Goal: Task Accomplishment & Management: Manage account settings

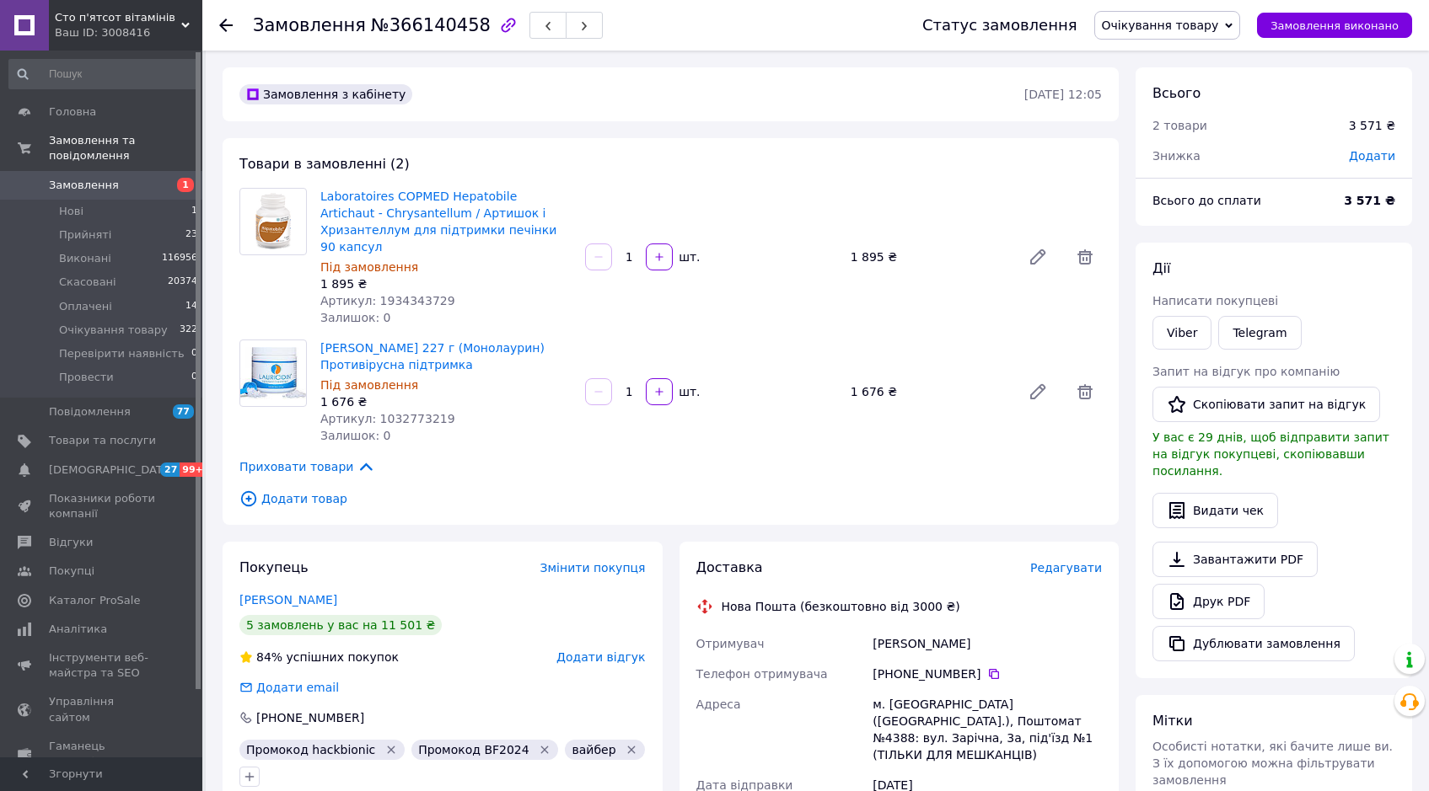
scroll to position [643, 0]
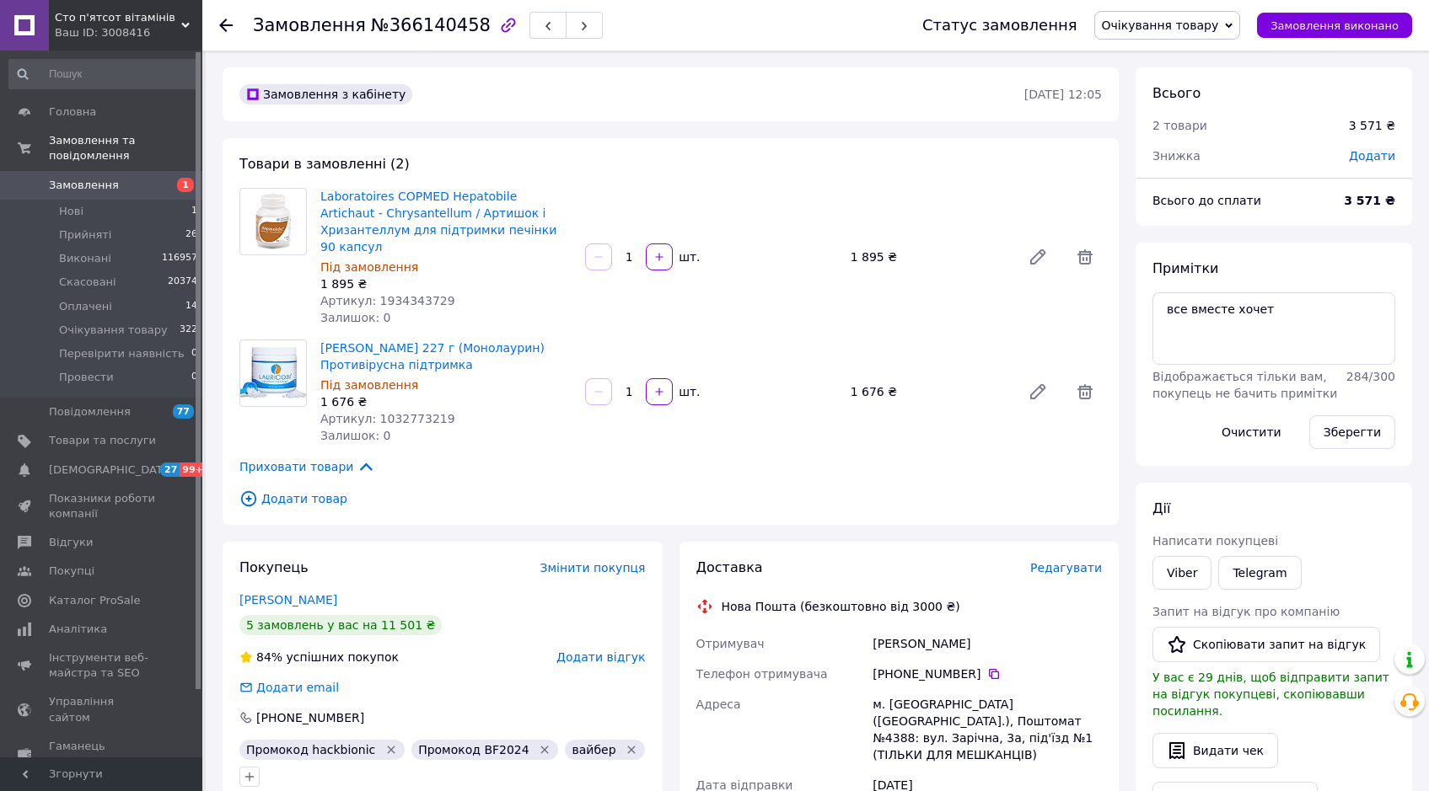
click at [220, 24] on use at bounding box center [225, 25] width 13 height 13
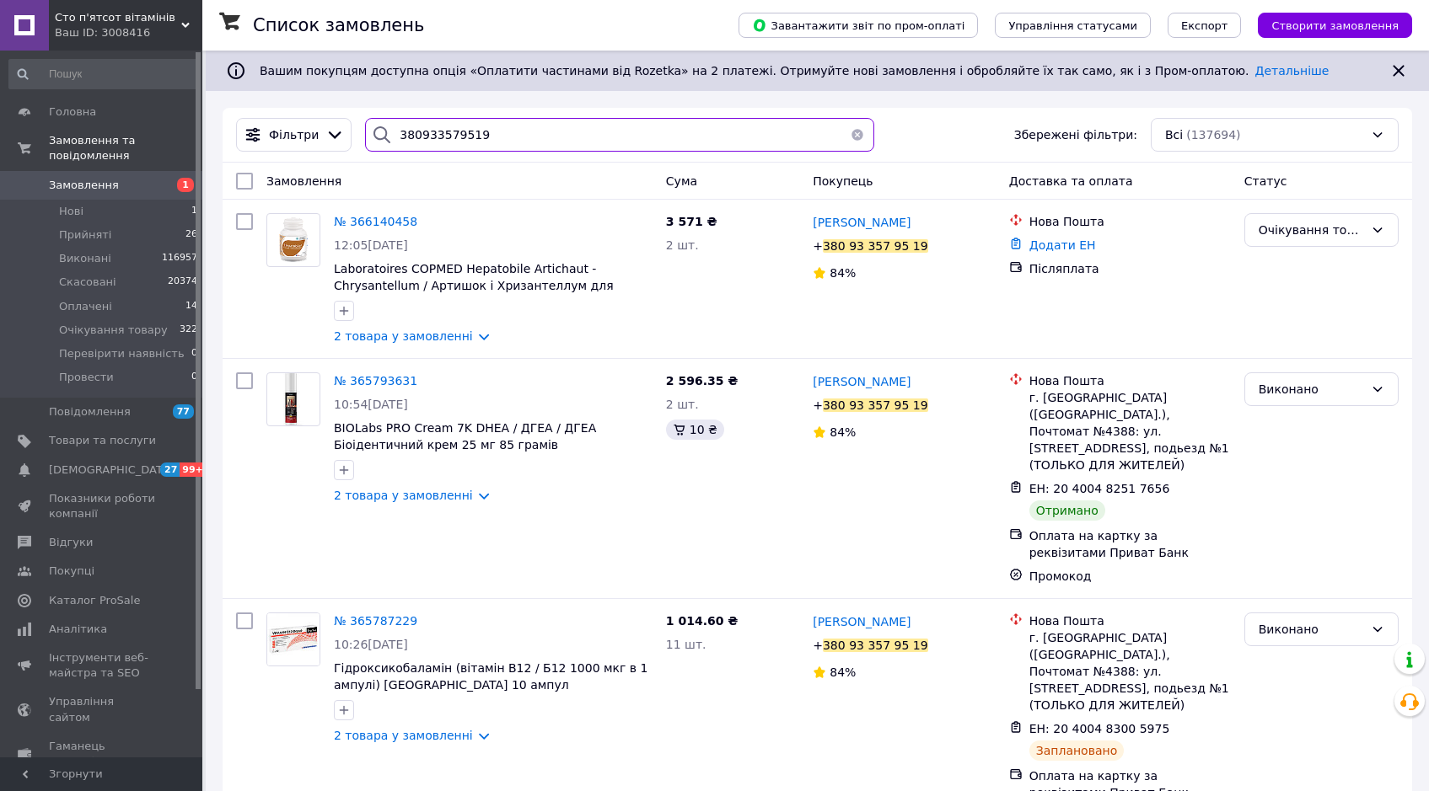
click at [427, 132] on input "380933579519" at bounding box center [619, 135] width 509 height 34
paste input "50323783"
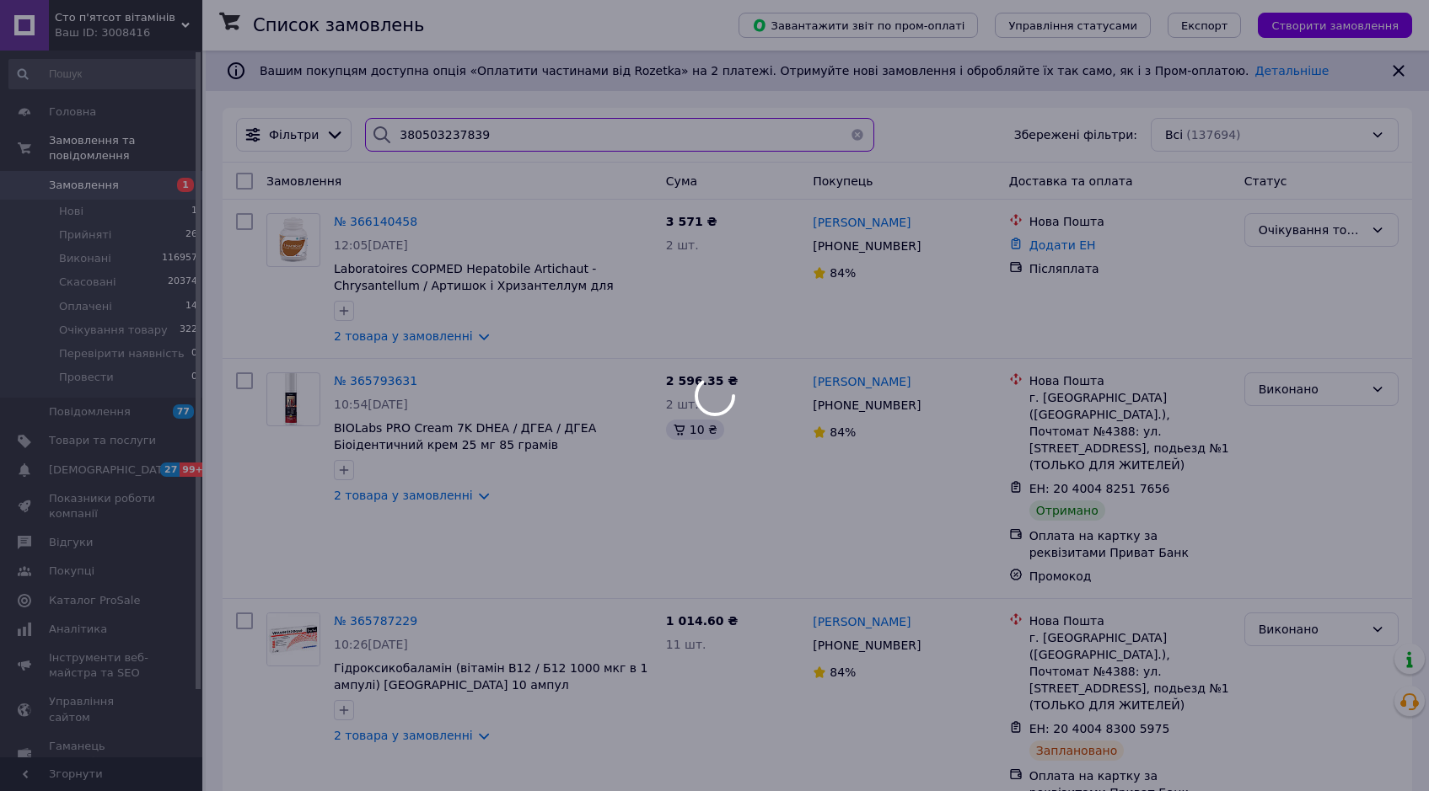
type input "380503237839"
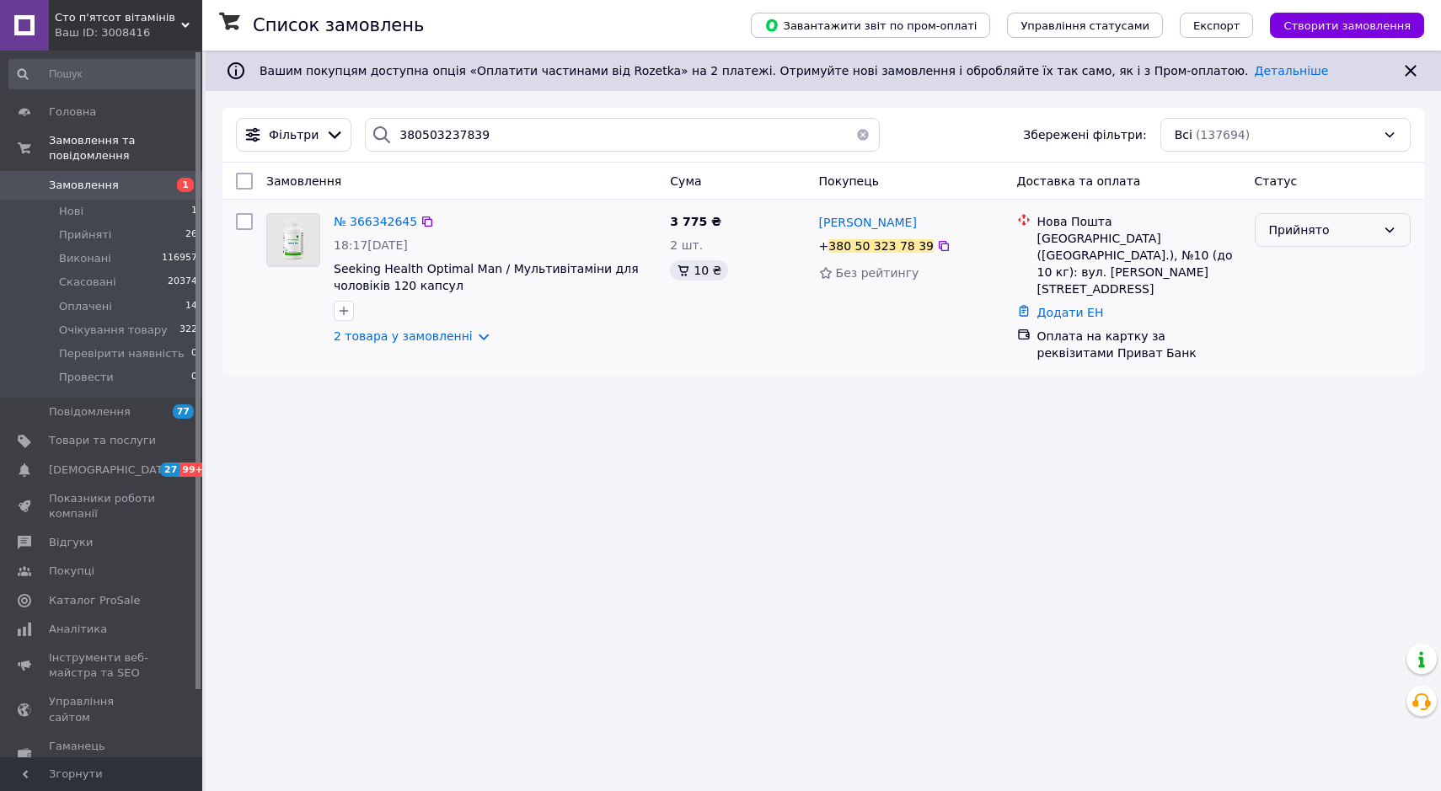
click at [1326, 231] on div "Прийнято" at bounding box center [1322, 230] width 107 height 19
click at [1284, 384] on li "Провести" at bounding box center [1333, 399] width 154 height 30
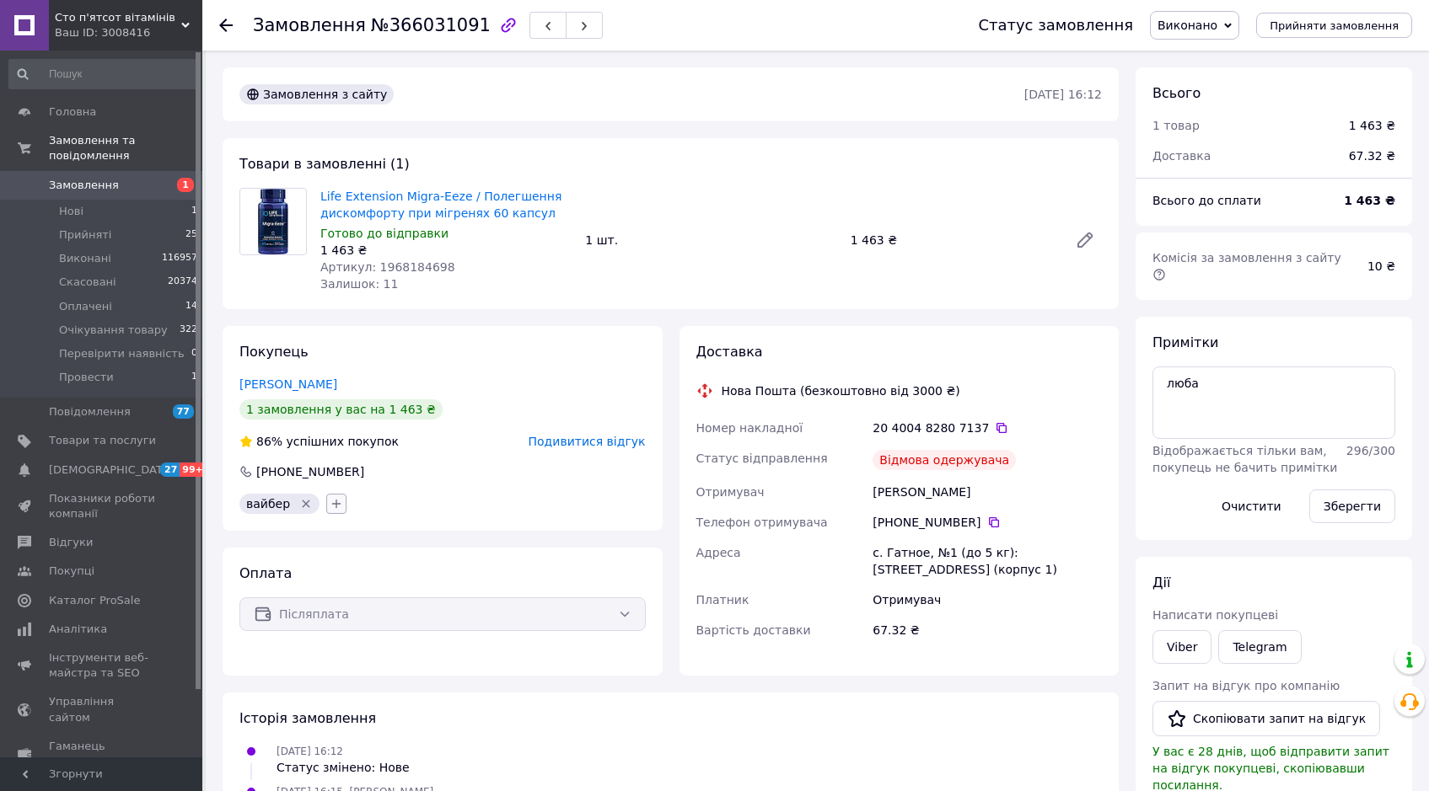
click at [330, 499] on icon "button" at bounding box center [336, 503] width 13 height 13
type input "відмо"
click at [335, 636] on input "Відмова одержувача" at bounding box center [340, 631] width 11 height 11
checkbox input "true"
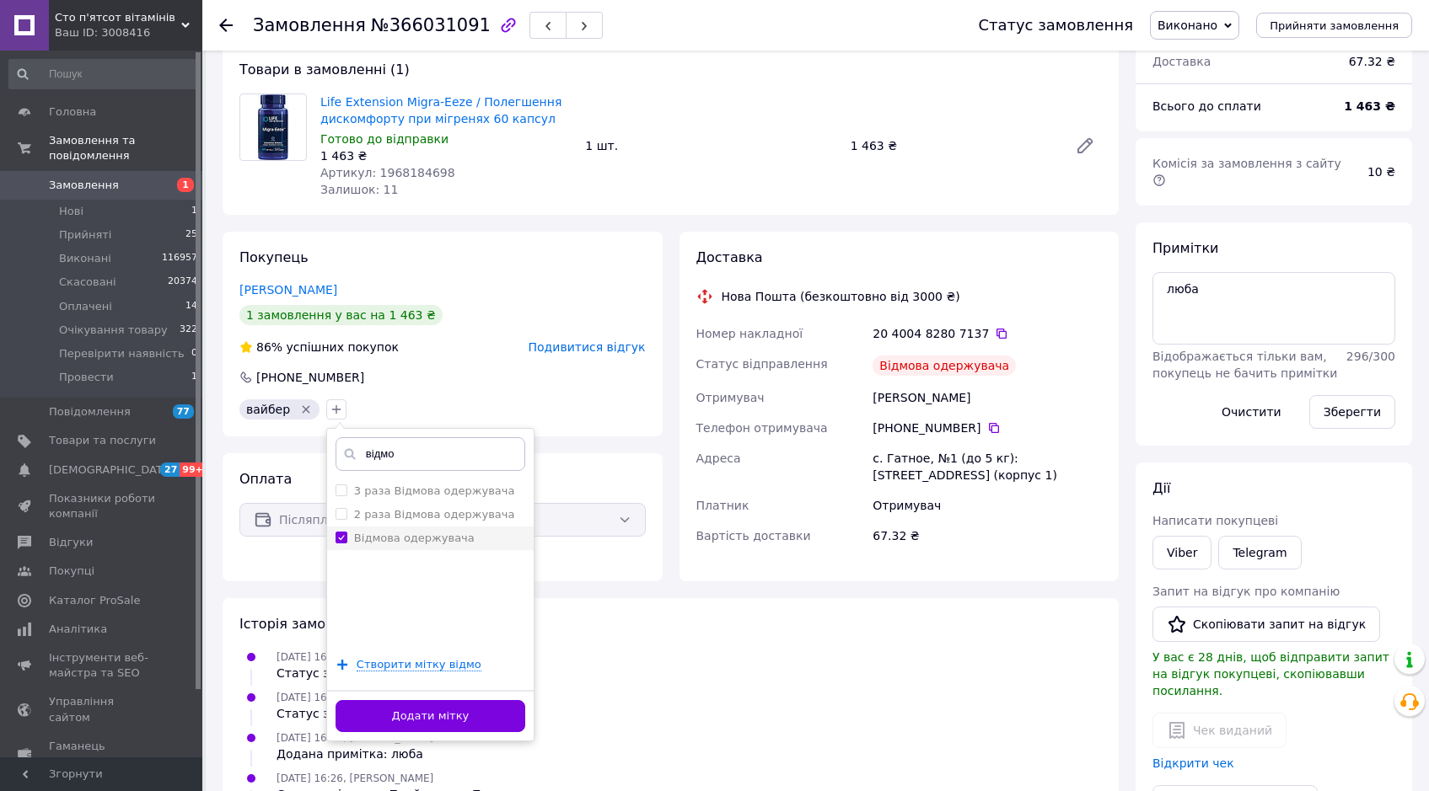
scroll to position [99, 0]
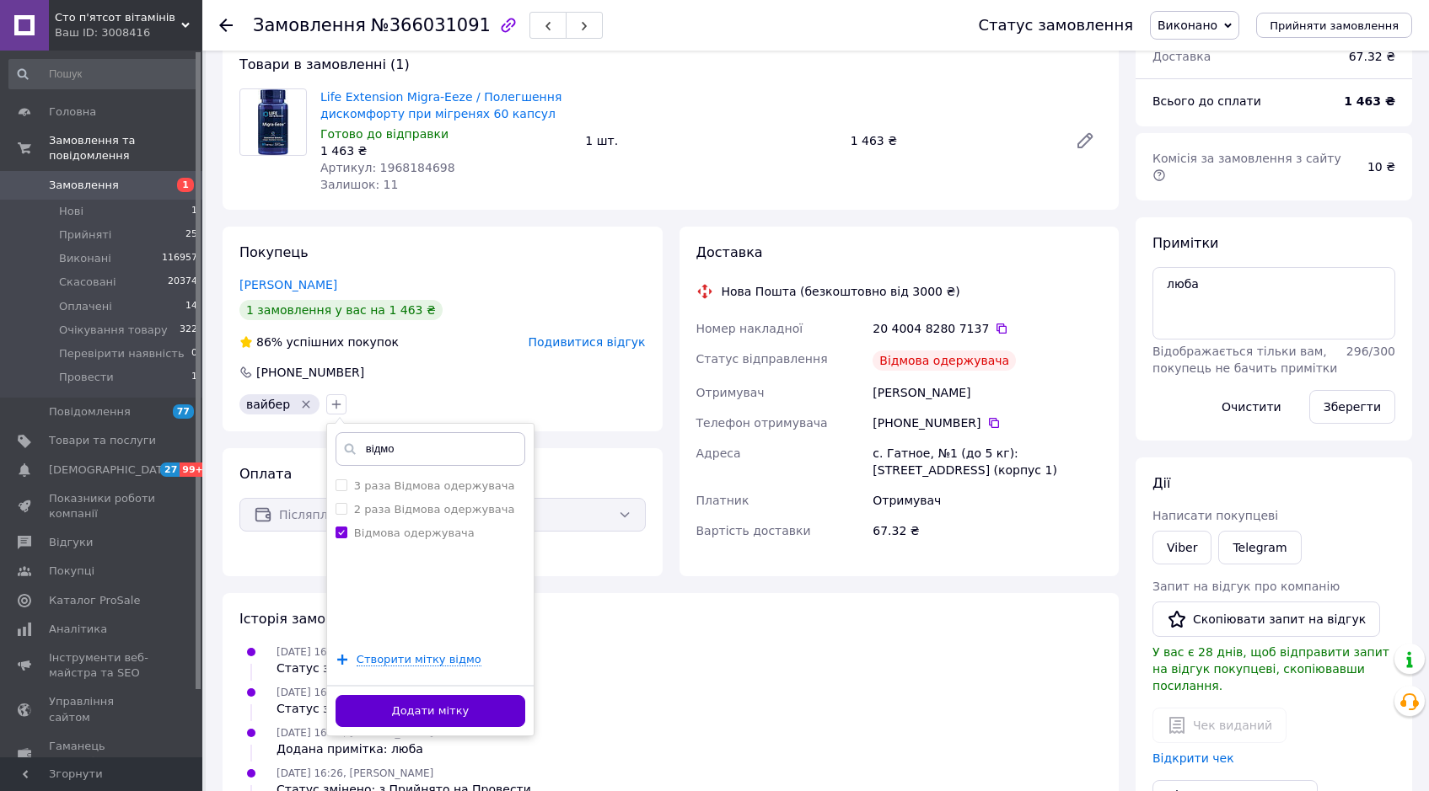
click at [375, 718] on button "Додати мітку" at bounding box center [430, 711] width 190 height 33
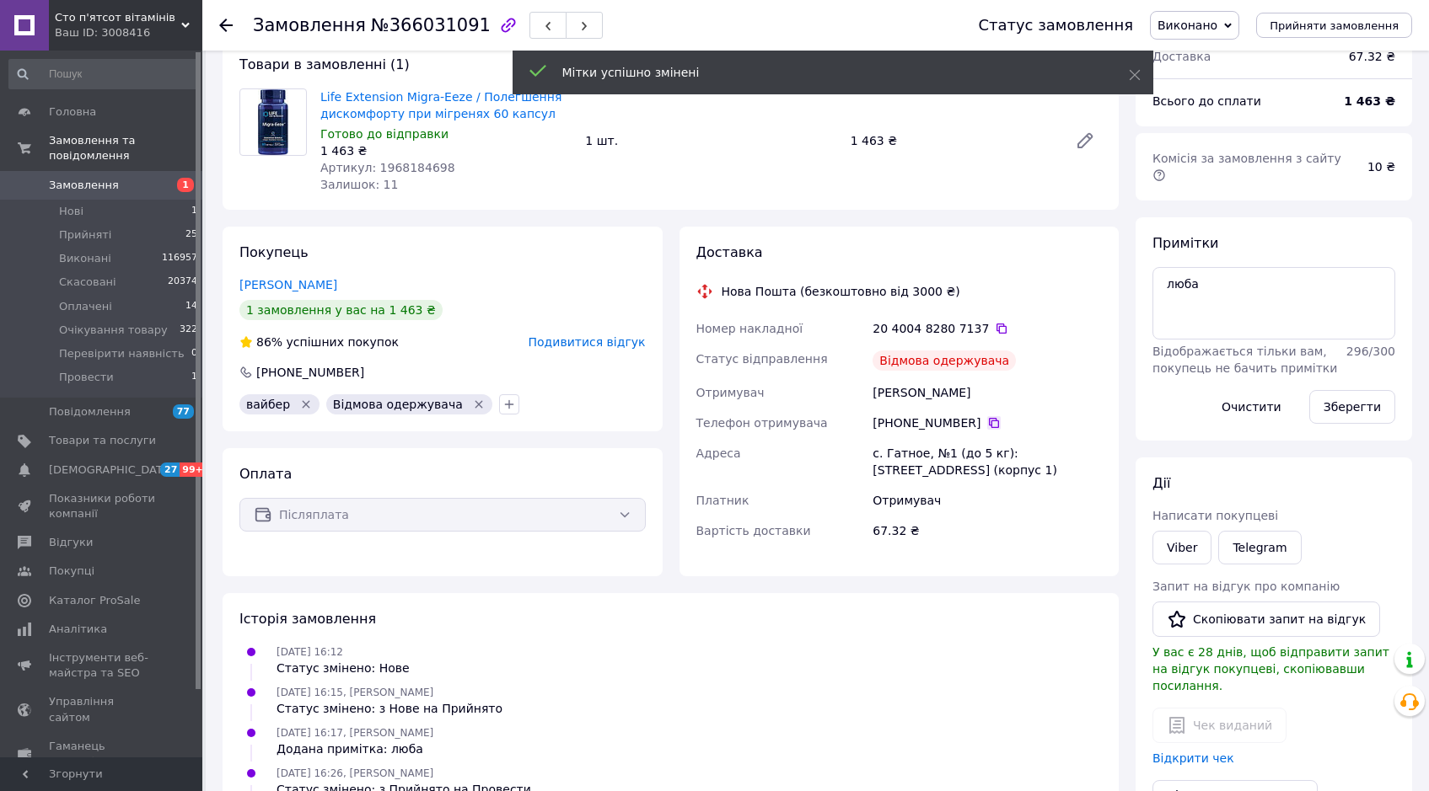
click at [989, 421] on icon at bounding box center [994, 423] width 10 height 10
